Goal: Task Accomplishment & Management: Complete application form

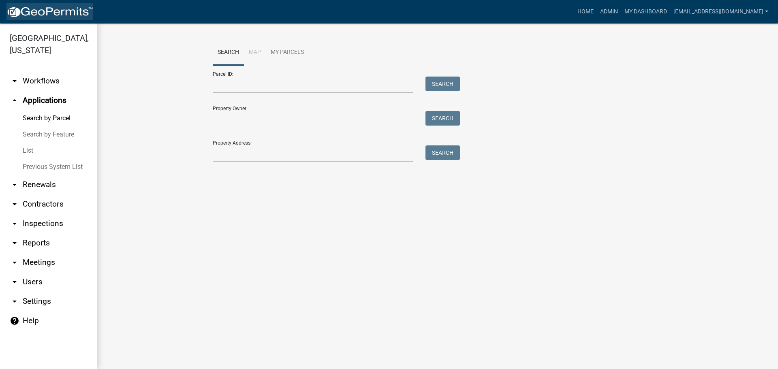
click at [38, 13] on img at bounding box center [49, 12] width 87 height 12
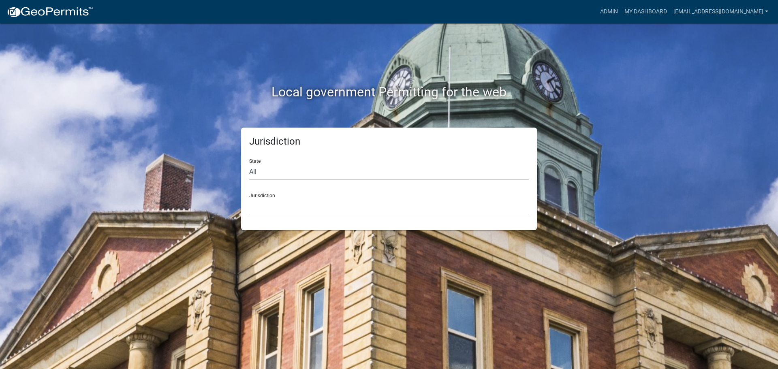
click at [300, 161] on div "State All [US_STATE] [US_STATE] [US_STATE] [US_STATE] [US_STATE] [US_STATE] [US…" at bounding box center [389, 166] width 280 height 28
click at [314, 170] on select "All [US_STATE] [US_STATE] [US_STATE] [US_STATE] [US_STATE] [US_STATE] [US_STATE…" at bounding box center [389, 172] width 280 height 17
select select "[US_STATE]"
click at [249, 164] on select "All [US_STATE] [US_STATE] [US_STATE] [US_STATE] [US_STATE] [US_STATE] [US_STATE…" at bounding box center [389, 172] width 280 height 17
click at [332, 212] on select "[GEOGRAPHIC_DATA], [US_STATE] [GEOGRAPHIC_DATA], [US_STATE]" at bounding box center [389, 206] width 280 height 17
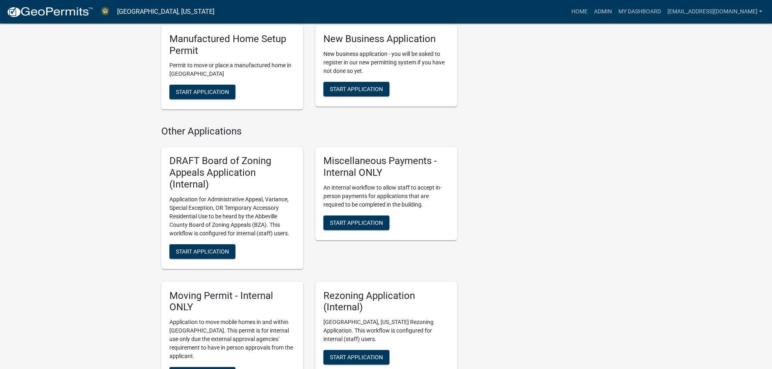
scroll to position [487, 0]
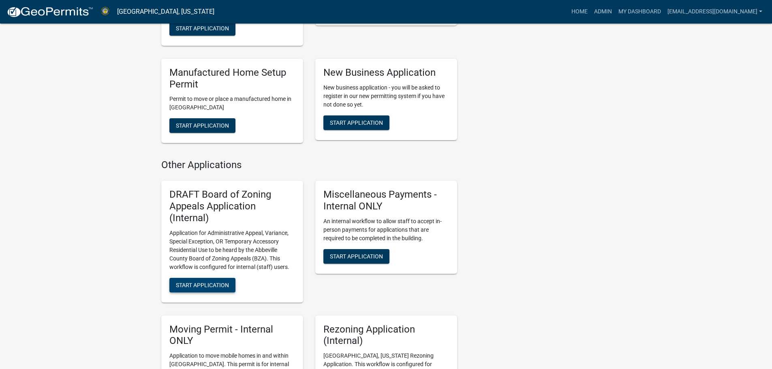
click at [196, 282] on span "Start Application" at bounding box center [202, 285] width 53 height 6
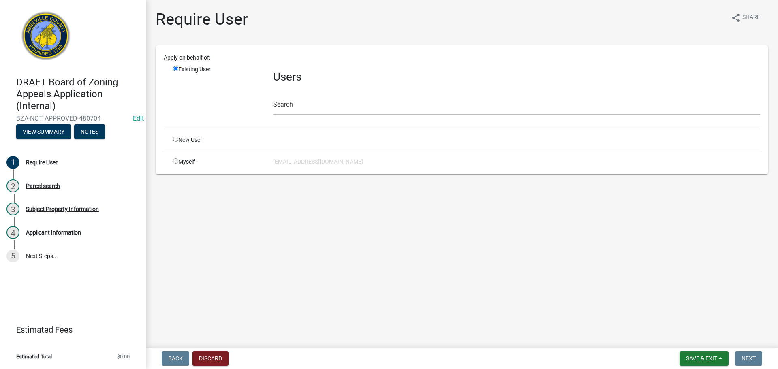
click at [318, 95] on div "Search" at bounding box center [516, 101] width 487 height 28
click at [319, 101] on input "text" at bounding box center [516, 107] width 487 height 17
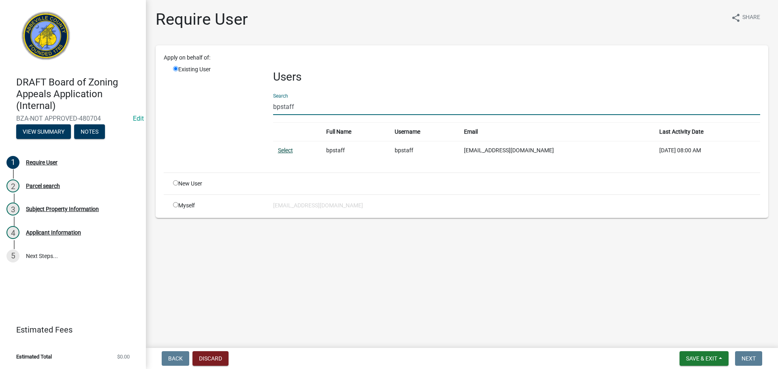
type input "bpstaff"
click at [281, 151] on link "Select" at bounding box center [285, 150] width 15 height 6
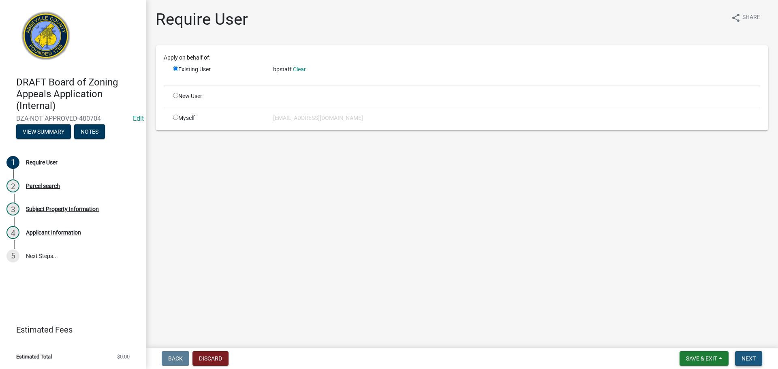
click at [746, 355] on button "Next" at bounding box center [748, 358] width 27 height 15
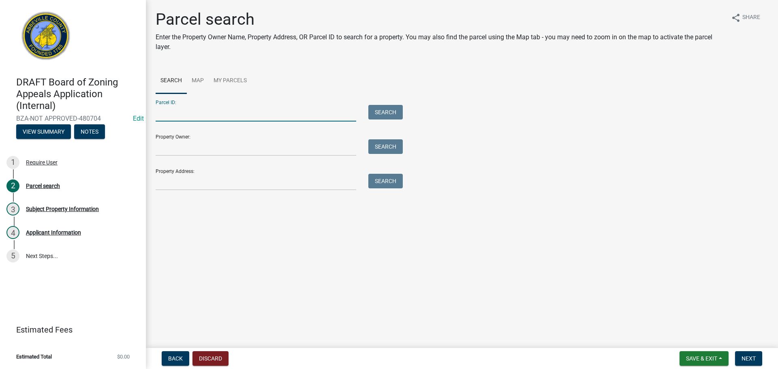
click at [253, 113] on input "Parcel ID:" at bounding box center [256, 113] width 201 height 17
type input "[PHONE_NUMBER]"
click at [389, 111] on button "Search" at bounding box center [386, 112] width 34 height 15
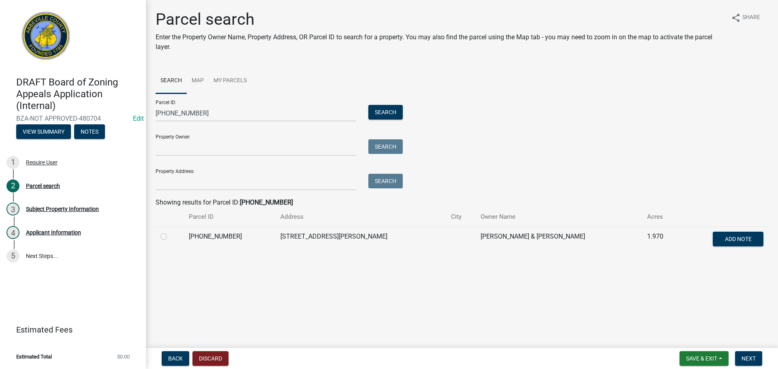
click at [170, 232] on label at bounding box center [170, 232] width 0 height 0
click at [170, 236] on input "radio" at bounding box center [172, 234] width 5 height 5
radio input "true"
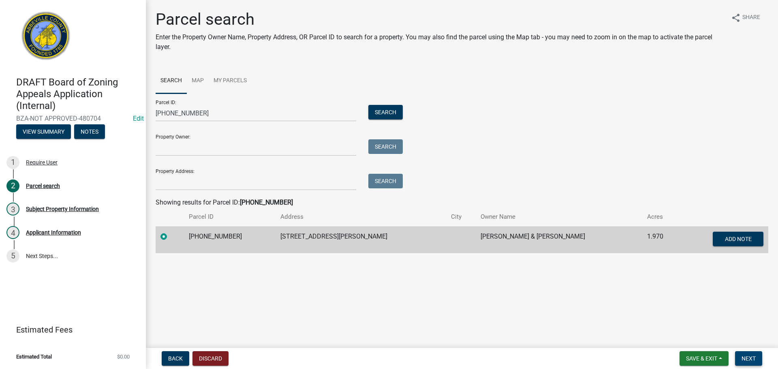
click at [747, 357] on span "Next" at bounding box center [749, 359] width 14 height 6
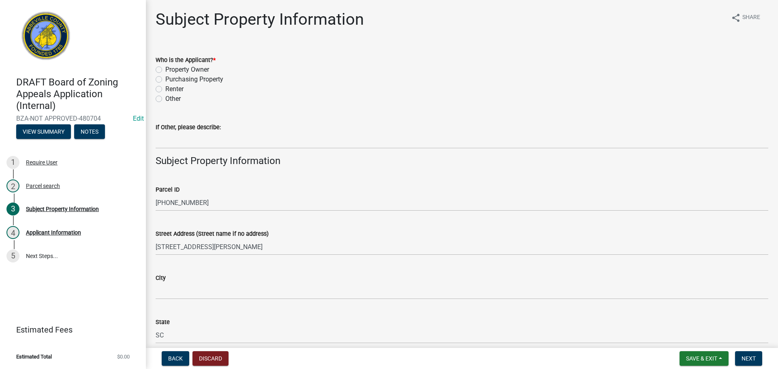
click at [165, 70] on label "Property Owner" at bounding box center [187, 70] width 44 height 10
click at [165, 70] on input "Property Owner" at bounding box center [167, 67] width 5 height 5
radio input "true"
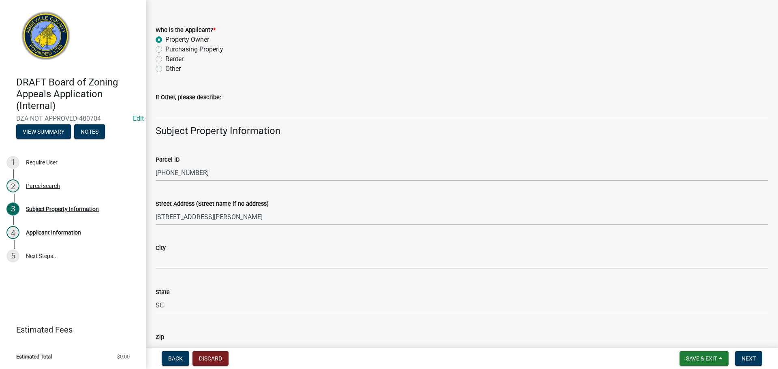
scroll to position [122, 0]
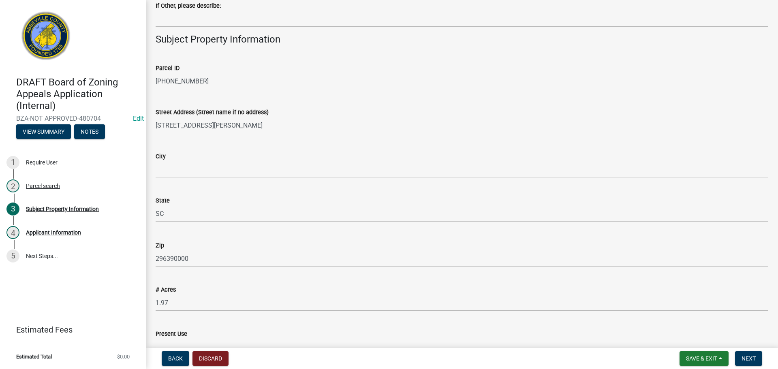
click at [211, 159] on div "City" at bounding box center [462, 157] width 613 height 10
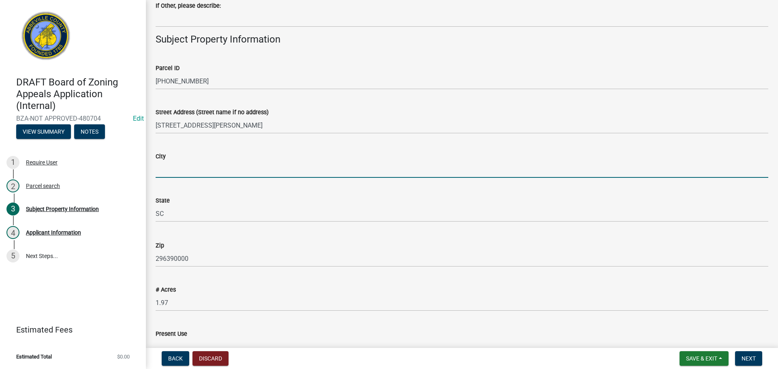
click at [201, 171] on input "City" at bounding box center [462, 169] width 613 height 17
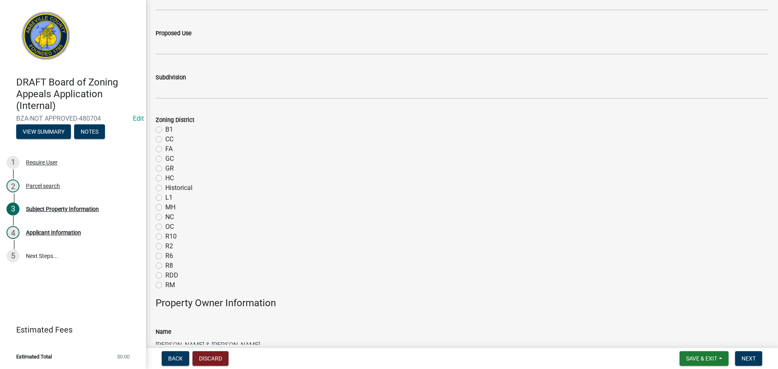
scroll to position [527, 0]
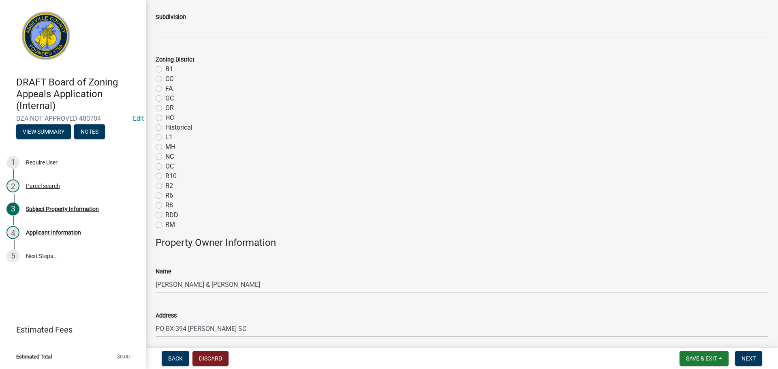
type input "Donalds"
click at [165, 89] on label "FA" at bounding box center [168, 89] width 7 height 10
click at [165, 89] on input "FA" at bounding box center [167, 86] width 5 height 5
radio input "true"
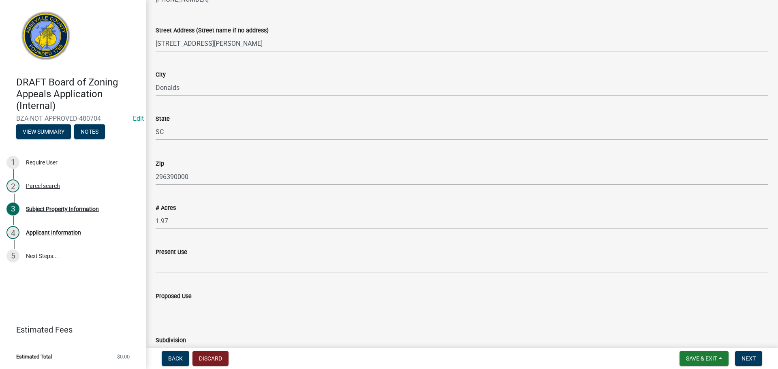
scroll to position [41, 0]
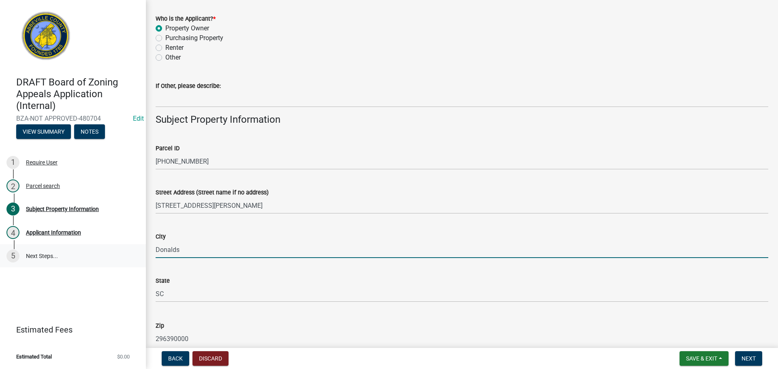
drag, startPoint x: 191, startPoint y: 251, endPoint x: 131, endPoint y: 249, distance: 60.8
click at [131, 249] on div "DRAFT Board of Zoning Appeals Application (Internal) BZA-NOT APPROVED-480704 Ed…" at bounding box center [389, 184] width 778 height 369
type input "[PERSON_NAME]"
click at [751, 358] on span "Next" at bounding box center [749, 359] width 14 height 6
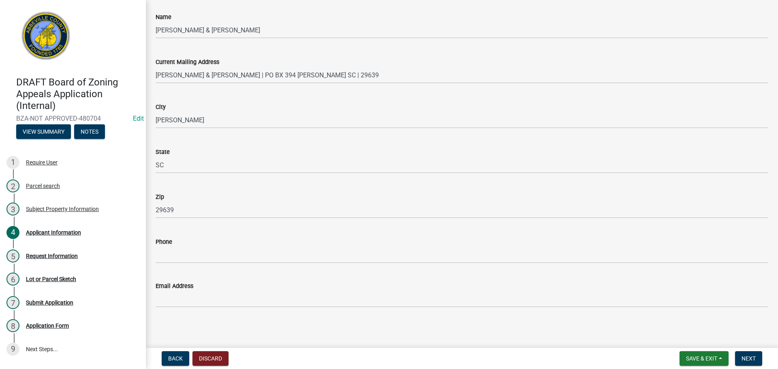
scroll to position [45, 0]
click at [749, 360] on span "Next" at bounding box center [749, 359] width 14 height 6
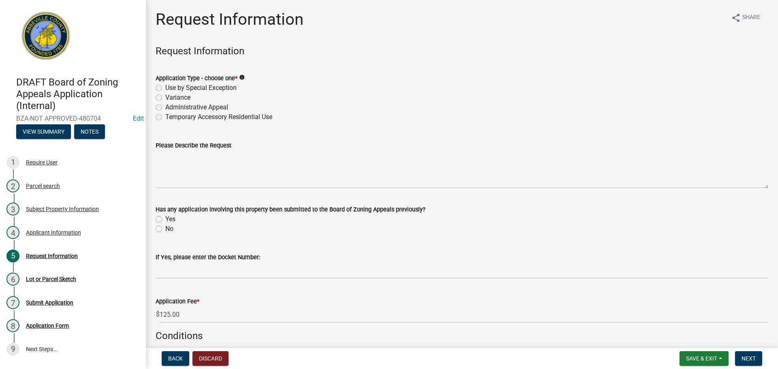
click at [165, 99] on label "Variance" at bounding box center [177, 98] width 25 height 10
click at [165, 98] on input "Variance" at bounding box center [167, 95] width 5 height 5
radio input "true"
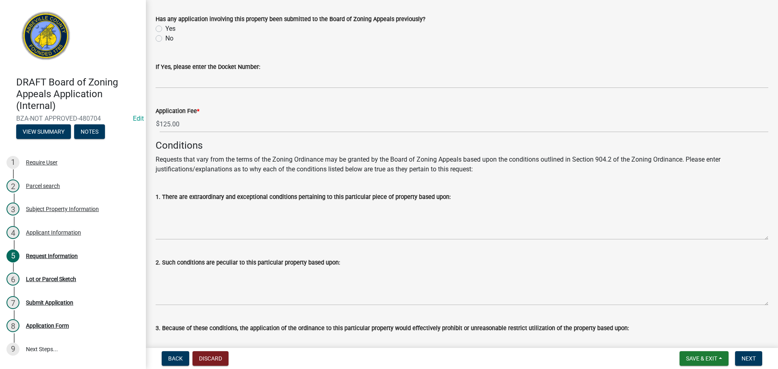
scroll to position [203, 0]
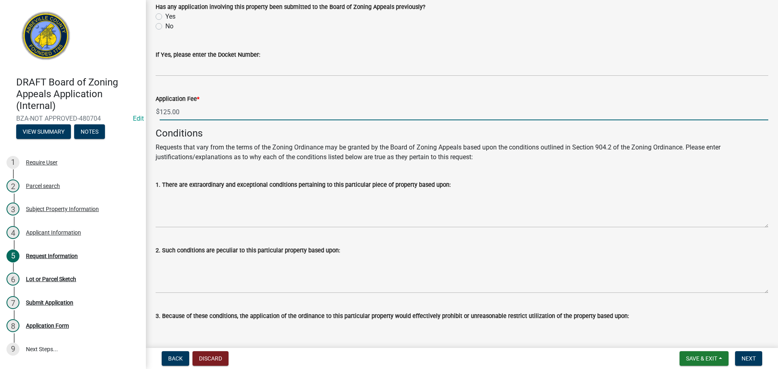
drag, startPoint x: 169, startPoint y: 111, endPoint x: 164, endPoint y: 111, distance: 4.9
click at [164, 111] on input "125.00" at bounding box center [464, 112] width 609 height 17
click at [184, 113] on input "150.00" at bounding box center [464, 112] width 609 height 17
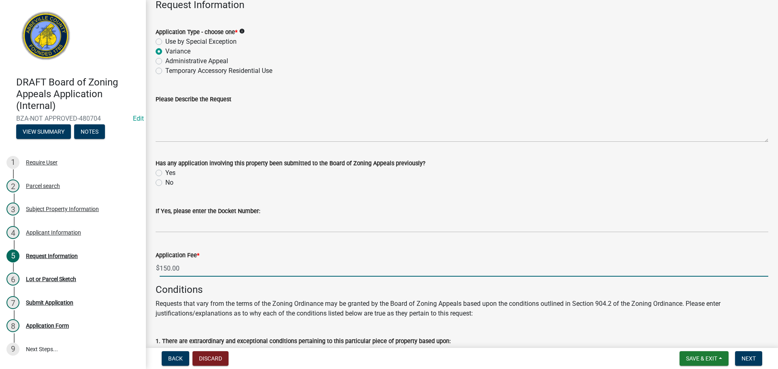
scroll to position [0, 0]
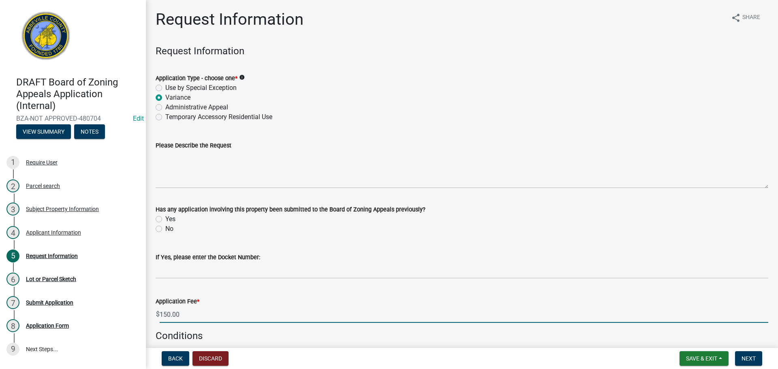
type input "150.00"
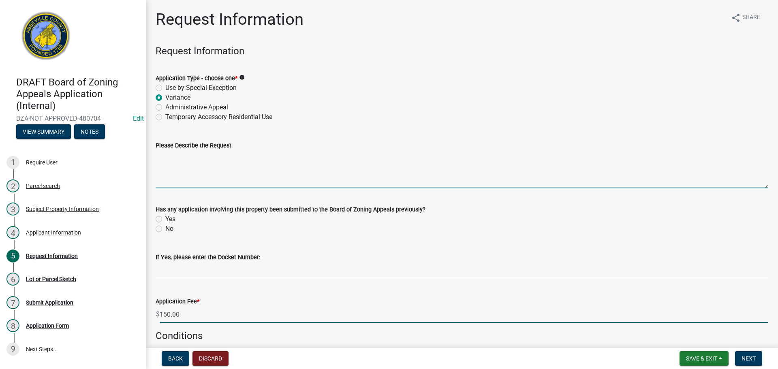
click at [238, 165] on textarea "Please Describe the Request" at bounding box center [462, 169] width 613 height 38
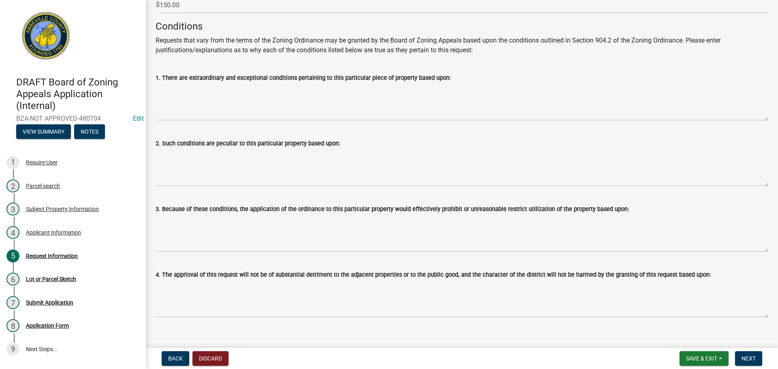
scroll to position [321, 0]
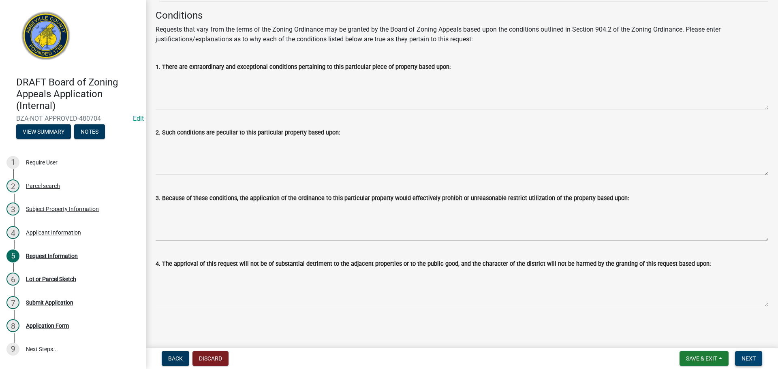
type textarea "lot size variance"
drag, startPoint x: 754, startPoint y: 359, endPoint x: 694, endPoint y: 306, distance: 80.1
click at [753, 359] on span "Next" at bounding box center [749, 359] width 14 height 6
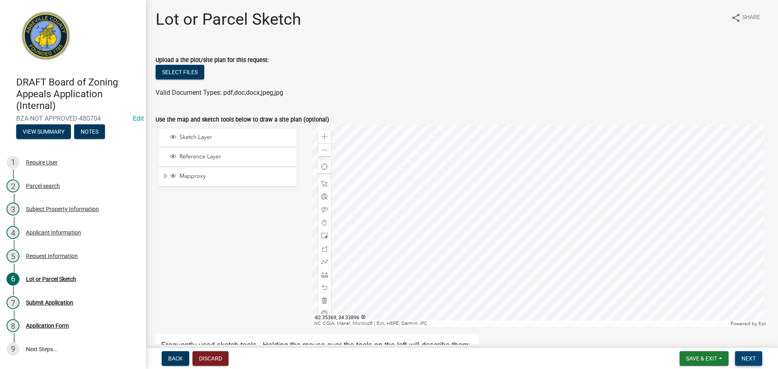
click at [753, 357] on span "Next" at bounding box center [749, 359] width 14 height 6
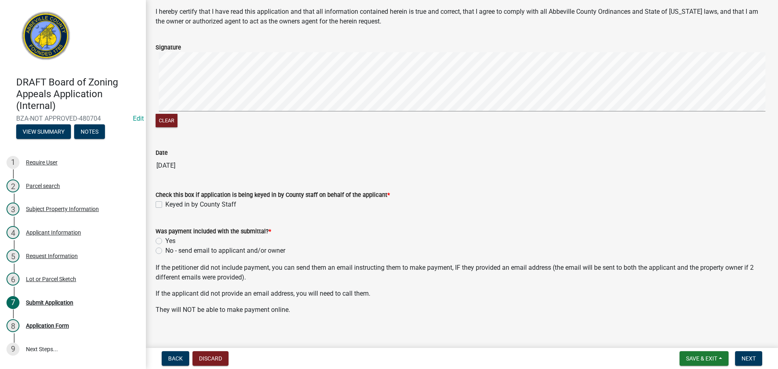
scroll to position [63, 0]
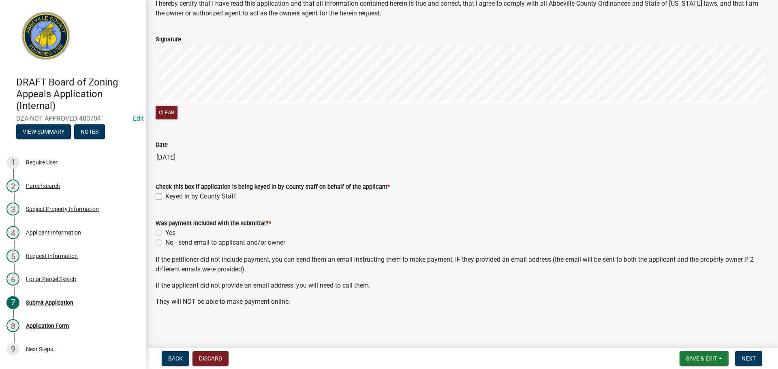
click at [165, 231] on label "Yes" at bounding box center [170, 233] width 10 height 10
click at [165, 231] on input "Yes" at bounding box center [167, 230] width 5 height 5
radio input "true"
click at [745, 359] on span "Next" at bounding box center [749, 359] width 14 height 6
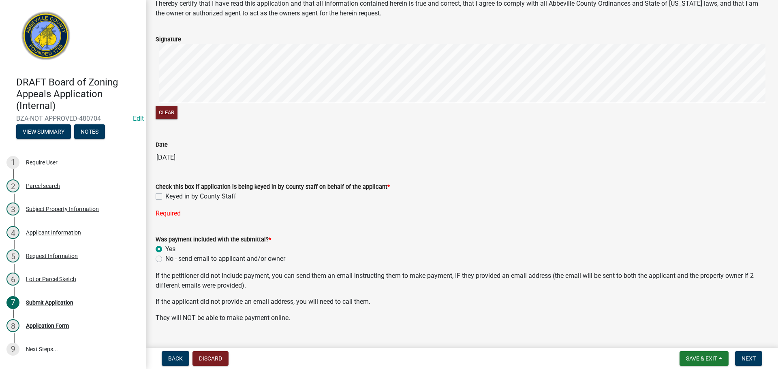
click at [165, 194] on label "Keyed in by County Staff" at bounding box center [200, 197] width 71 height 10
click at [165, 194] on input "Keyed in by County Staff" at bounding box center [167, 194] width 5 height 5
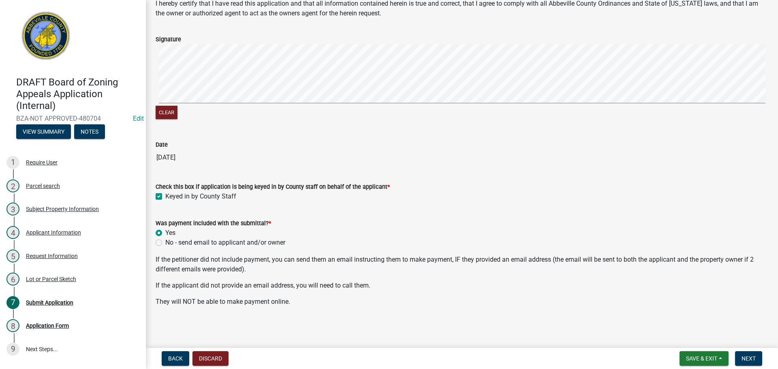
click at [165, 195] on label "Keyed in by County Staff" at bounding box center [200, 197] width 71 height 10
click at [165, 195] on input "Keyed in by County Staff" at bounding box center [167, 194] width 5 height 5
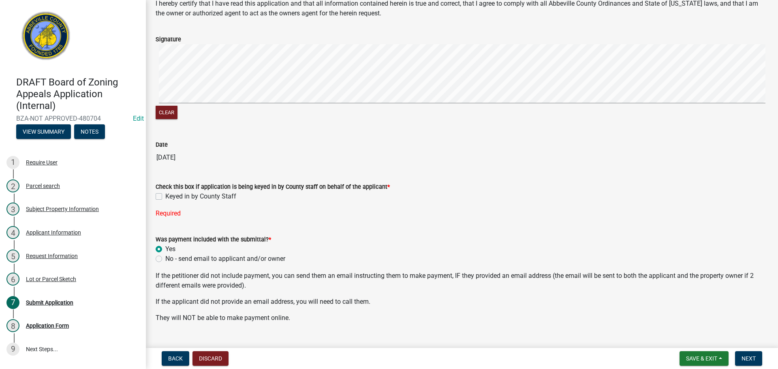
click at [165, 195] on label "Keyed in by County Staff" at bounding box center [200, 197] width 71 height 10
click at [165, 195] on input "Keyed in by County Staff" at bounding box center [167, 194] width 5 height 5
checkbox input "true"
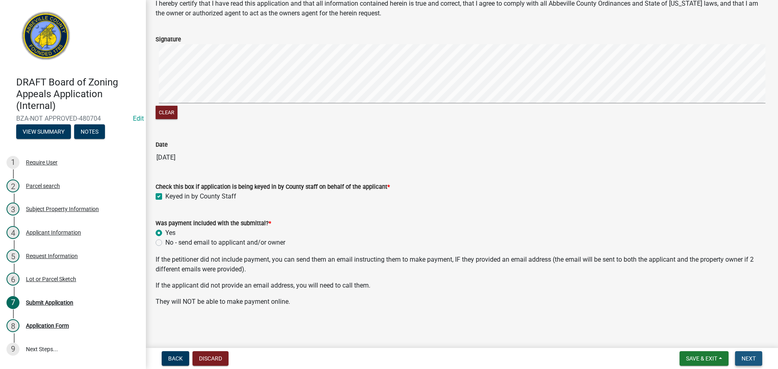
click at [752, 358] on span "Next" at bounding box center [749, 359] width 14 height 6
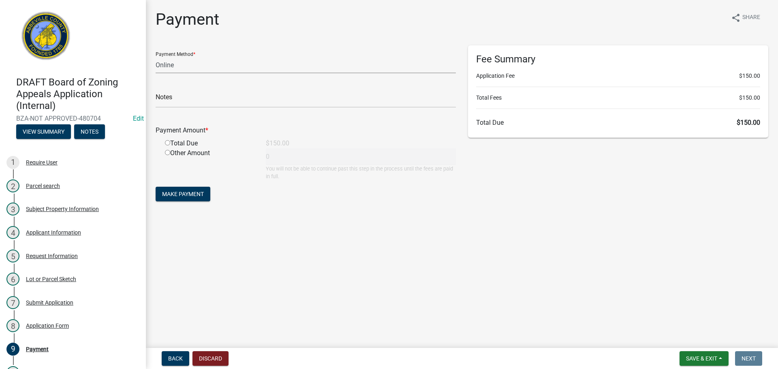
click at [233, 60] on select "Credit Card POS Check Cash Online" at bounding box center [306, 65] width 300 height 17
select select "2: 1"
click at [156, 57] on select "Credit Card POS Check Cash Online" at bounding box center [306, 65] width 300 height 17
click at [168, 144] on input "radio" at bounding box center [167, 142] width 5 height 5
radio input "true"
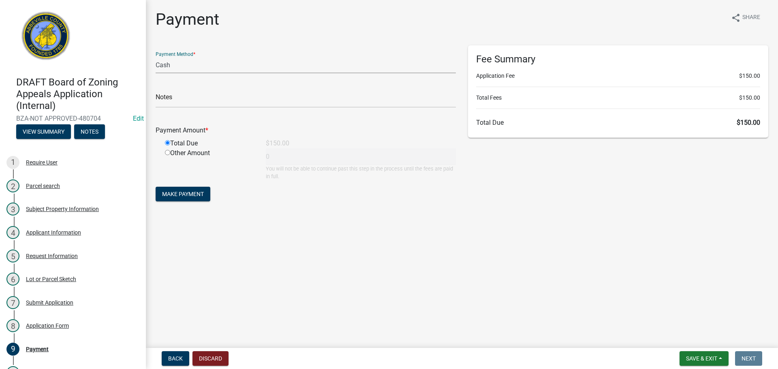
type input "150"
click at [180, 194] on span "Make Payment" at bounding box center [183, 194] width 42 height 6
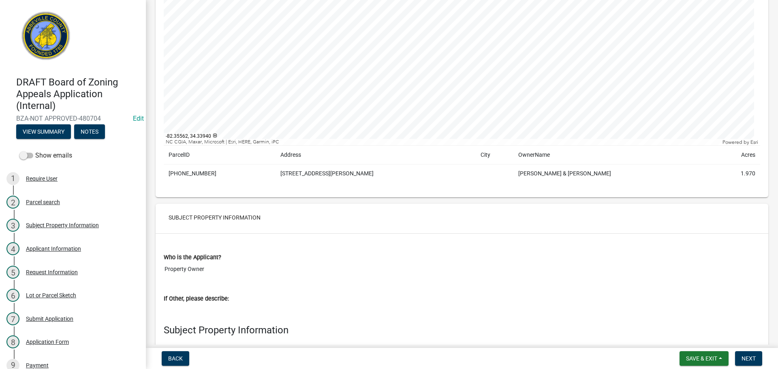
scroll to position [203, 0]
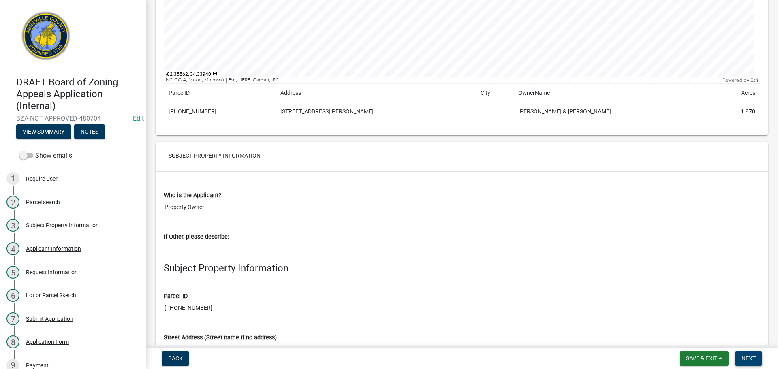
click at [751, 356] on span "Next" at bounding box center [749, 359] width 14 height 6
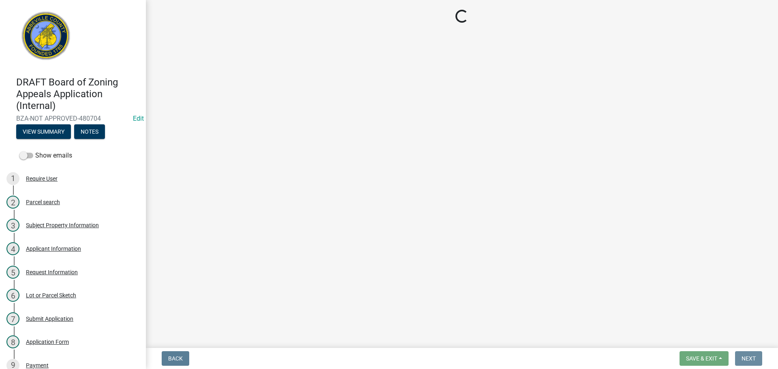
scroll to position [0, 0]
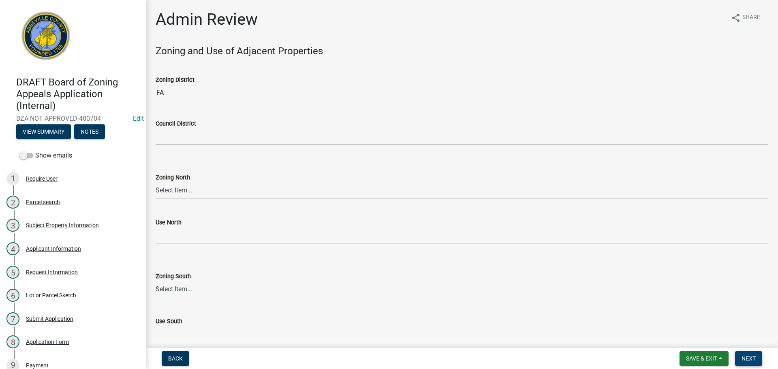
click at [752, 363] on button "Next" at bounding box center [748, 358] width 27 height 15
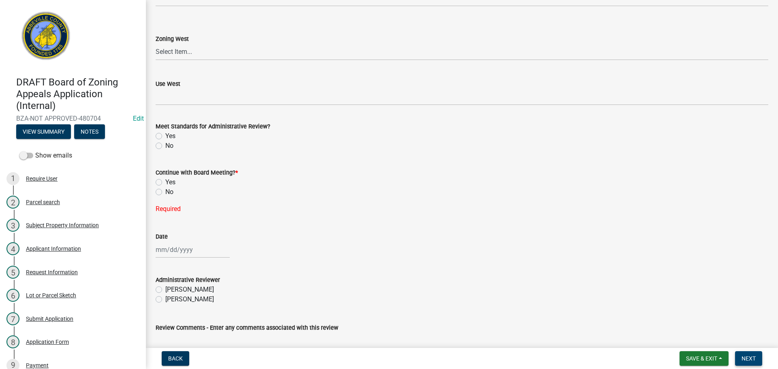
scroll to position [446, 0]
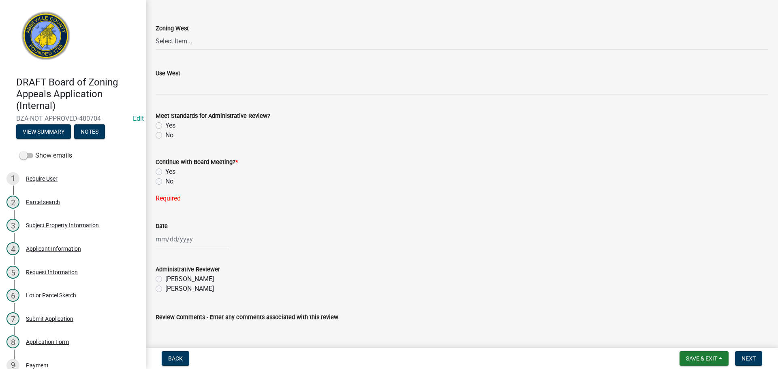
click at [165, 171] on label "Yes" at bounding box center [170, 172] width 10 height 10
click at [165, 171] on input "Yes" at bounding box center [167, 169] width 5 height 5
radio input "true"
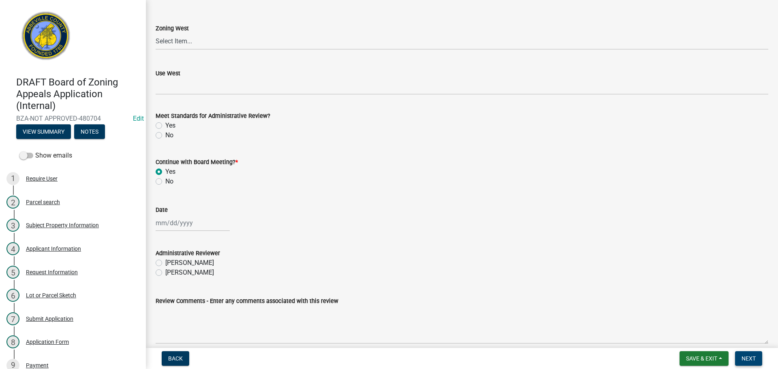
click at [742, 360] on span "Next" at bounding box center [749, 359] width 14 height 6
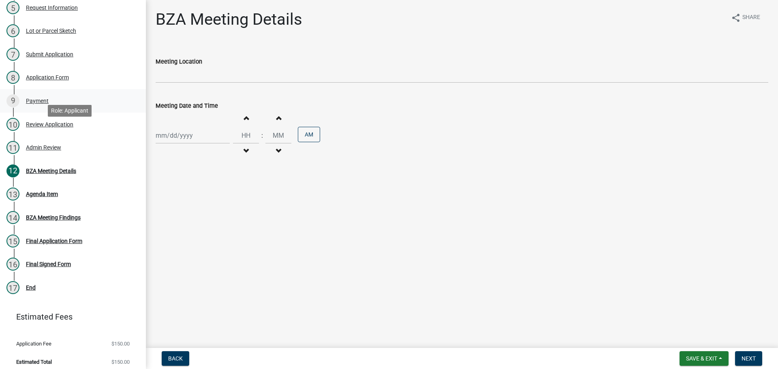
scroll to position [270, 0]
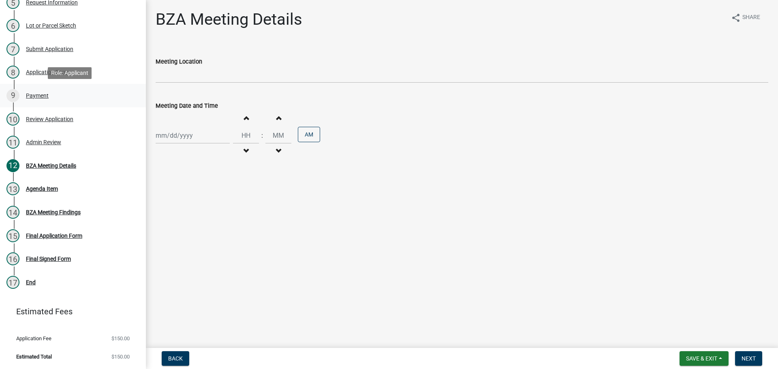
click at [33, 96] on div "Payment" at bounding box center [37, 96] width 23 height 6
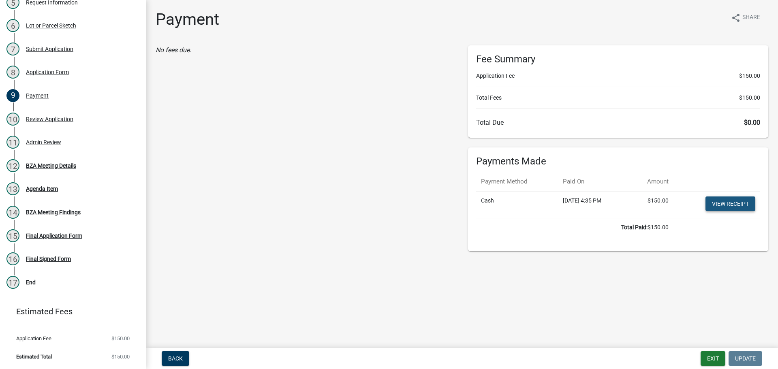
click at [732, 203] on link "View receipt" at bounding box center [731, 204] width 50 height 15
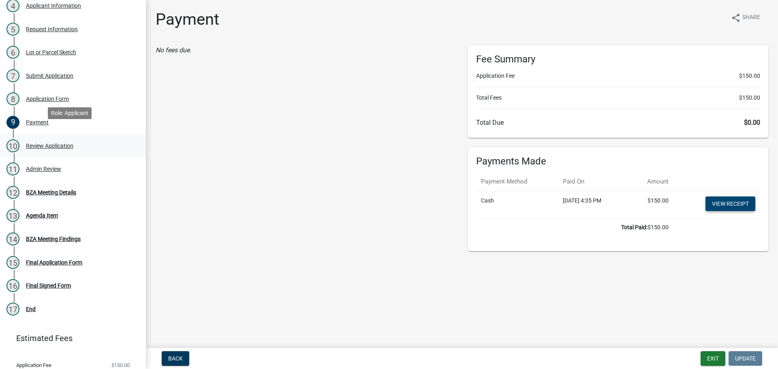
scroll to position [229, 0]
